Goal: Browse casually

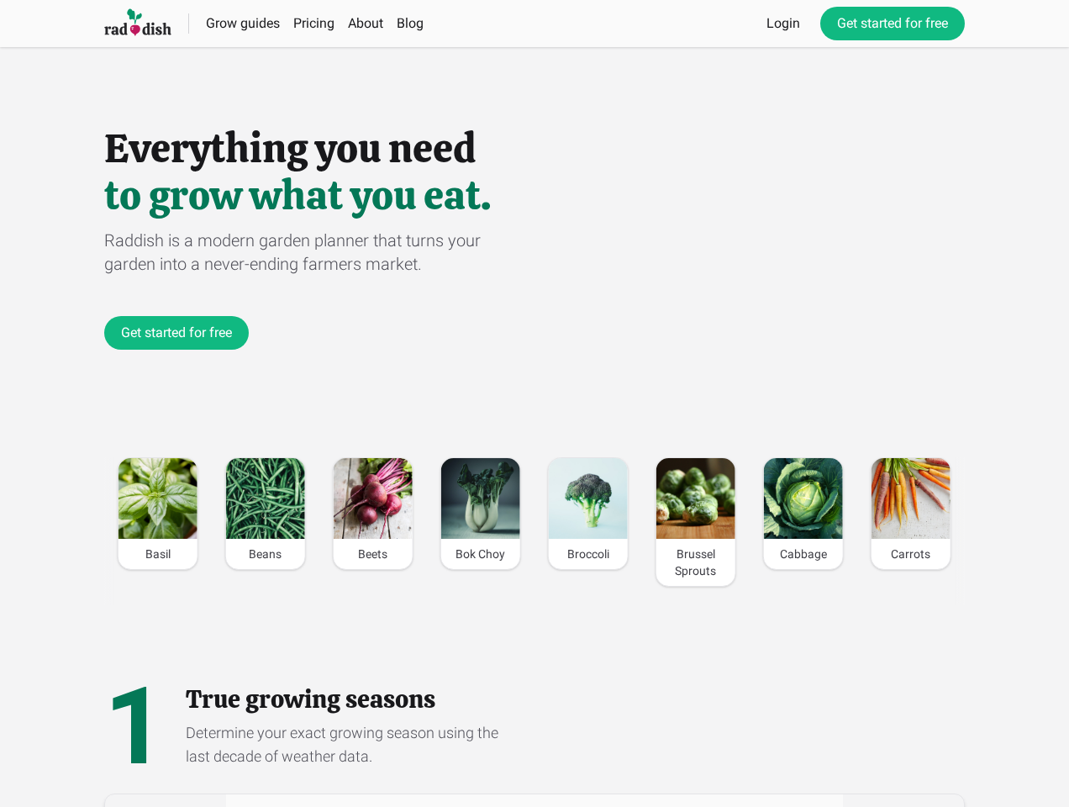
click at [159, 514] on img at bounding box center [158, 498] width 79 height 81
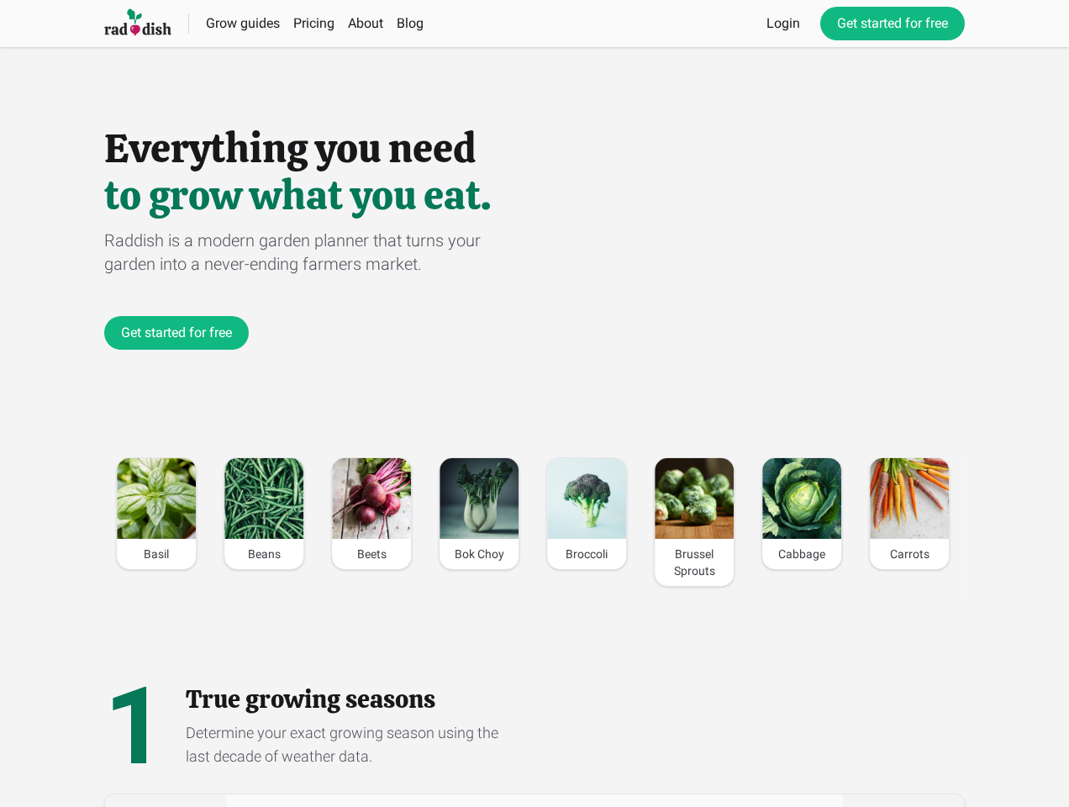
click at [267, 514] on img at bounding box center [263, 498] width 79 height 81
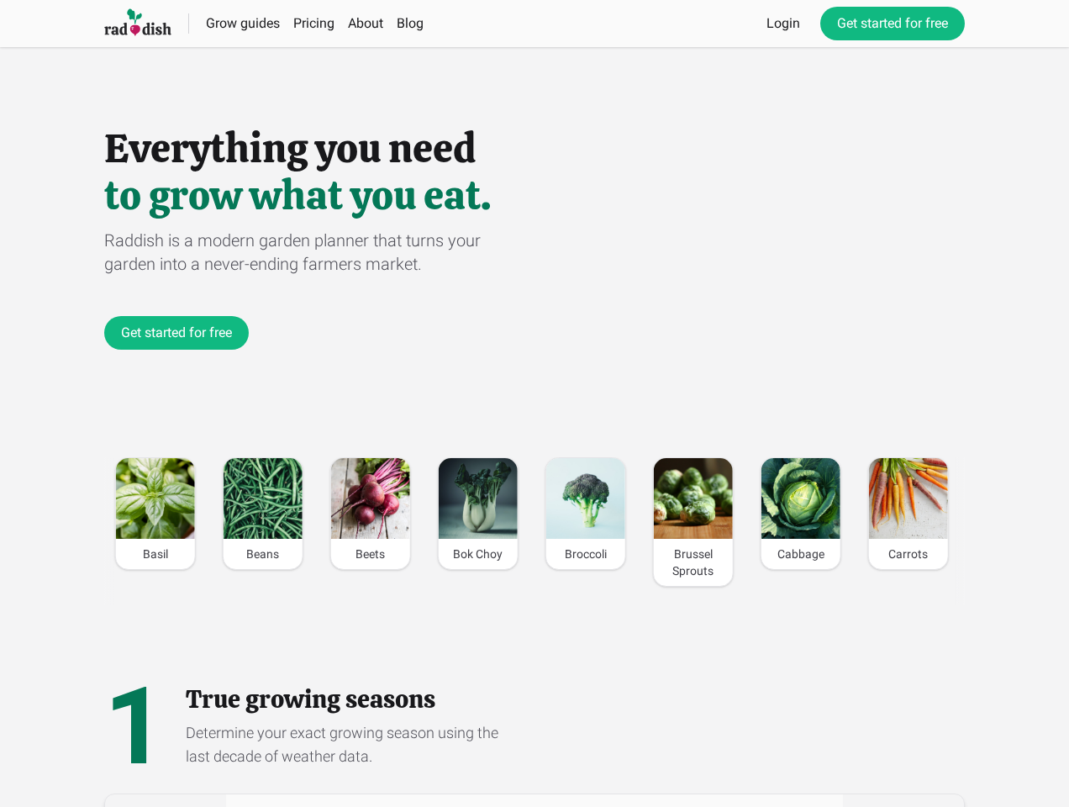
click at [374, 514] on img at bounding box center [370, 498] width 79 height 81
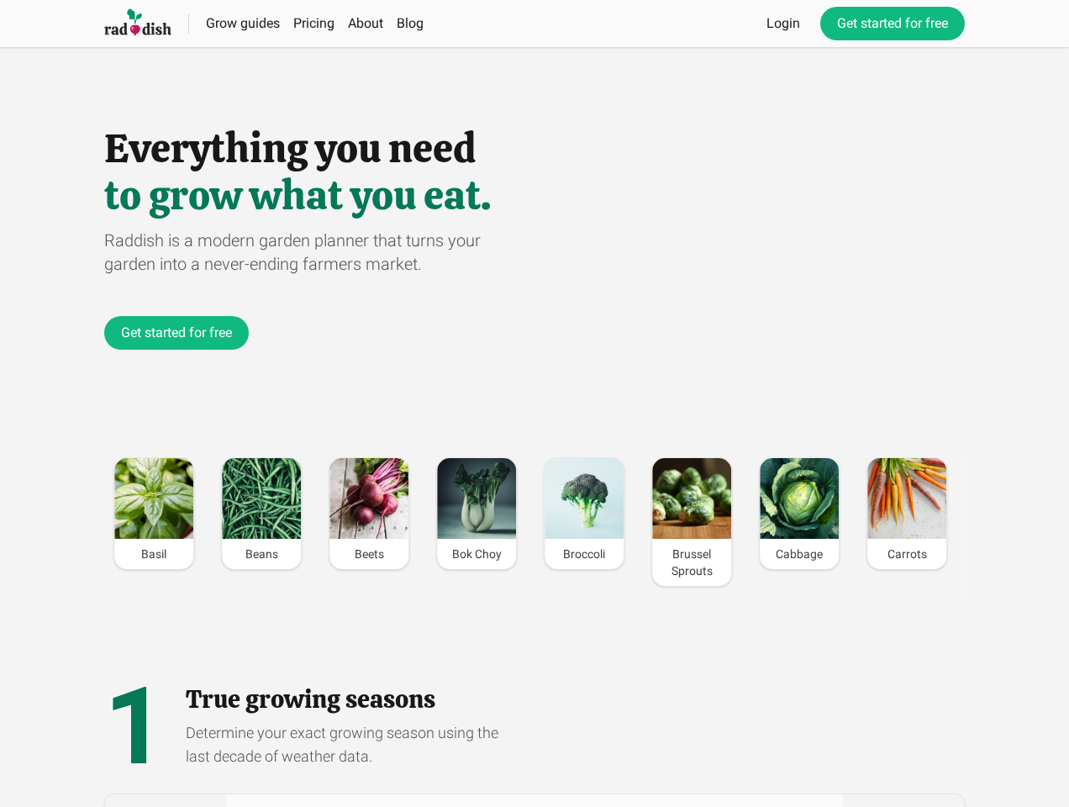
click at [482, 514] on img at bounding box center [476, 498] width 79 height 81
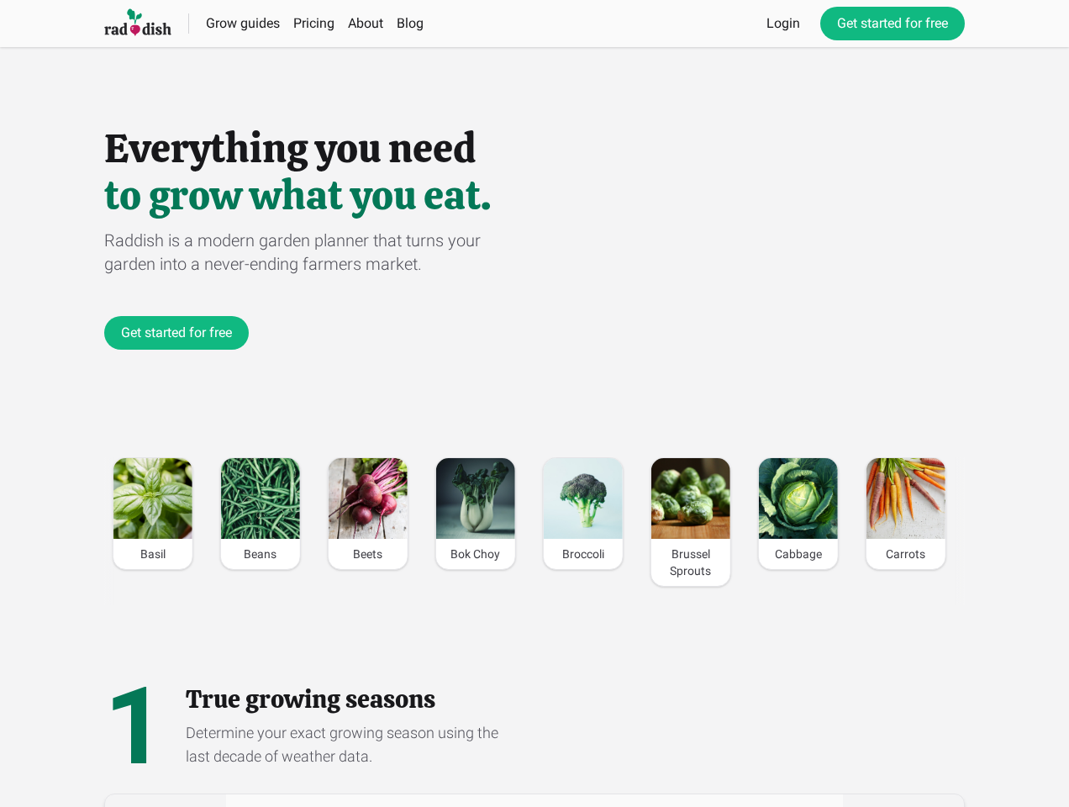
click at [589, 514] on img at bounding box center [583, 498] width 79 height 81
click at [697, 522] on img at bounding box center [691, 498] width 79 height 81
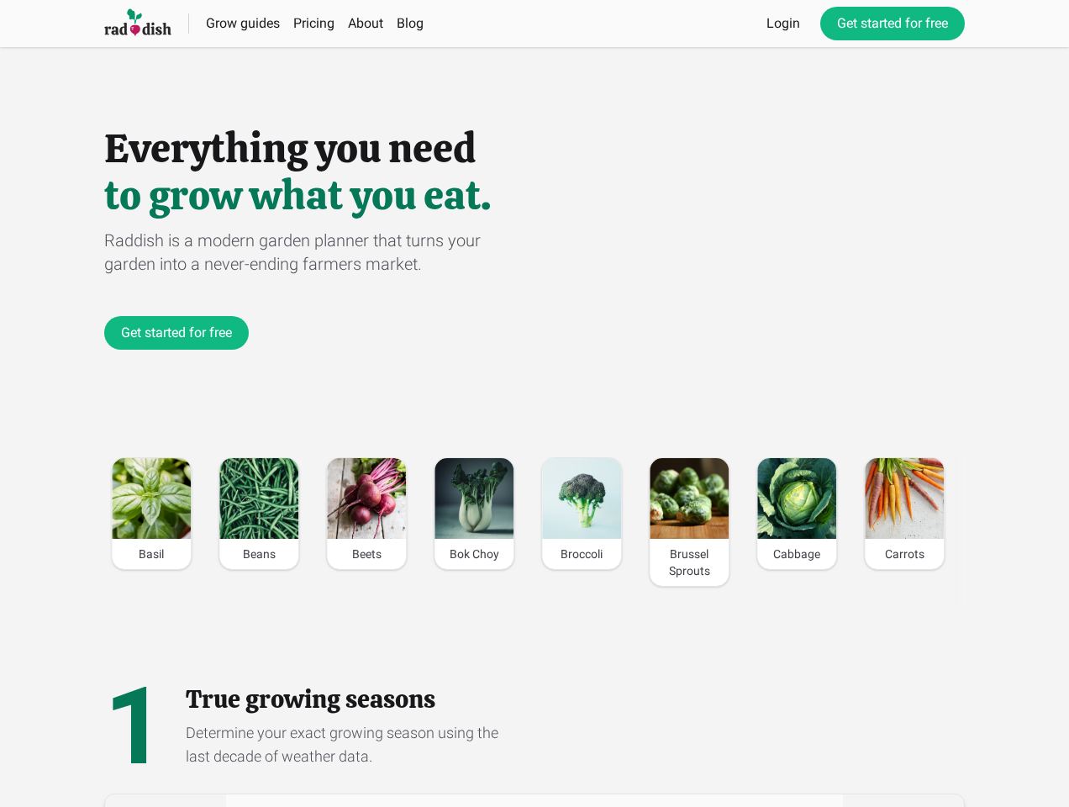
click at [805, 514] on img at bounding box center [797, 498] width 79 height 81
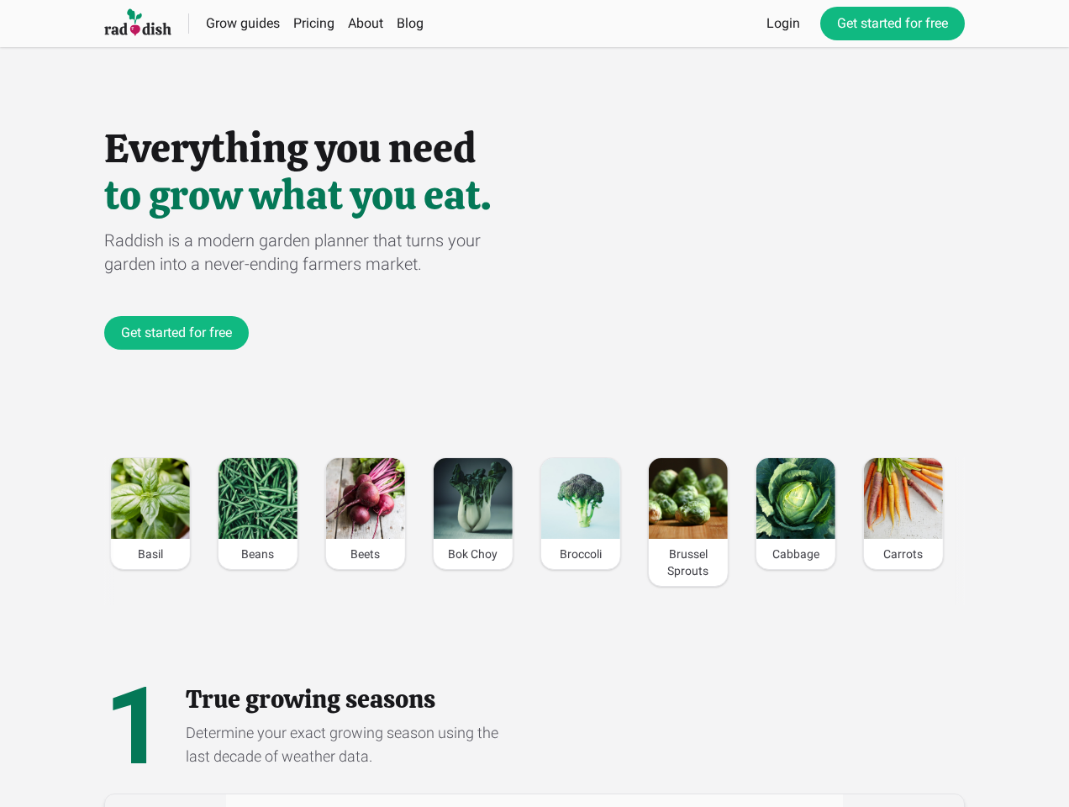
click at [912, 514] on img at bounding box center [903, 498] width 79 height 81
